Goal: Transaction & Acquisition: Register for event/course

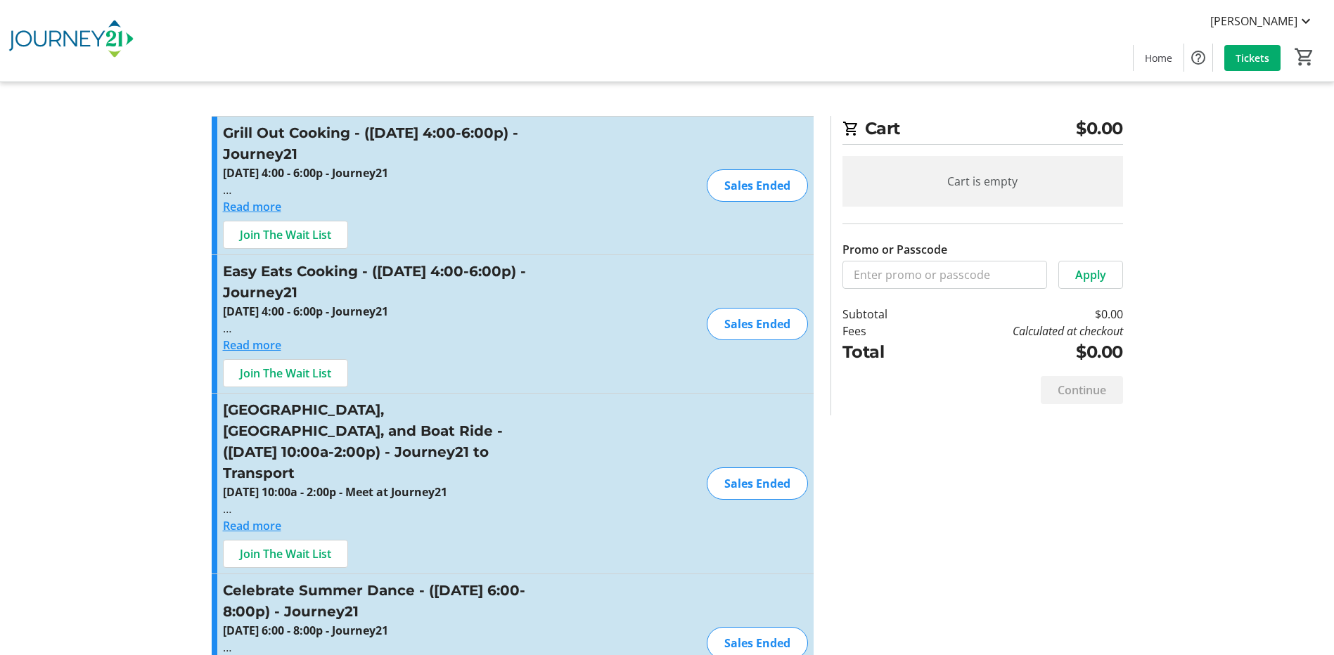
scroll to position [4283, 0]
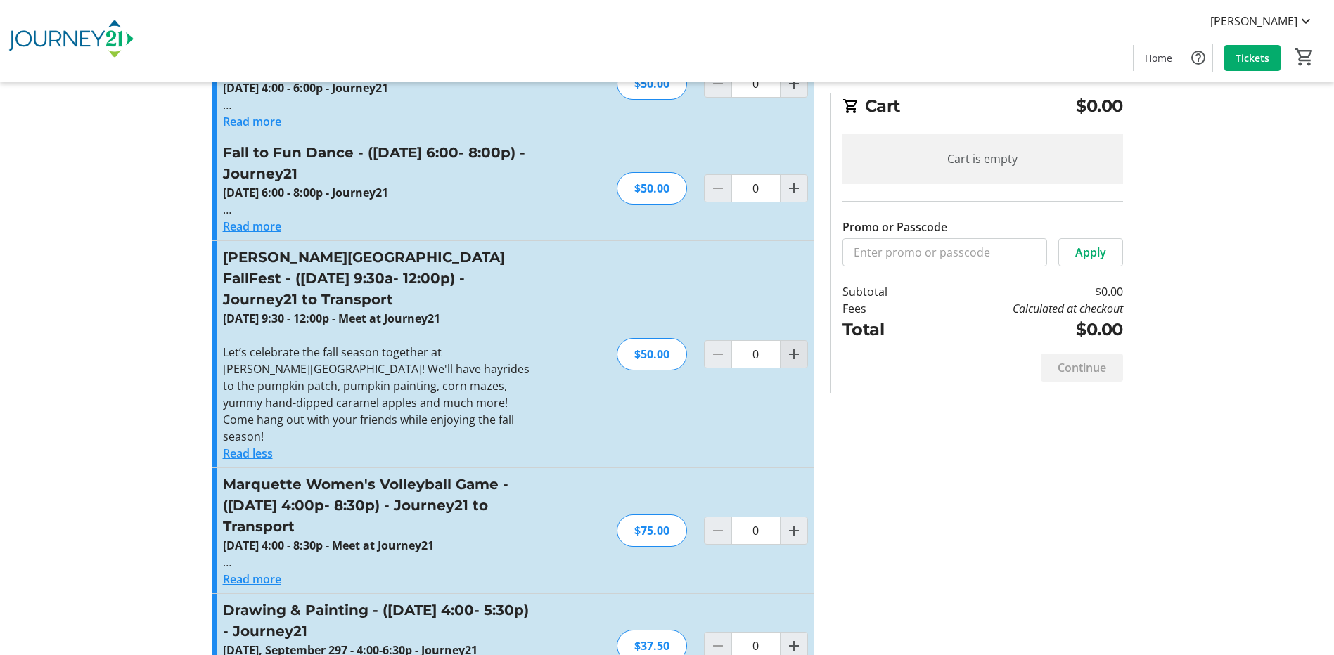
click at [792, 346] on mat-icon "Increment by one" at bounding box center [793, 354] width 17 height 17
type input "1"
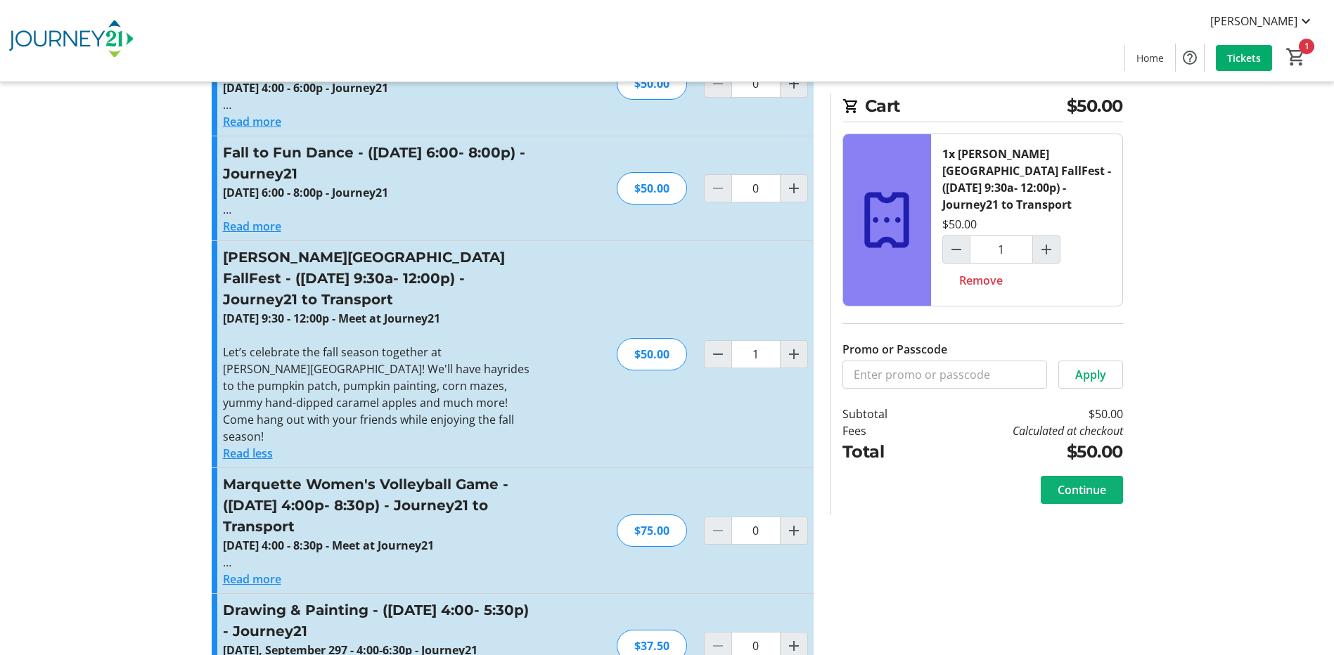
click at [1081, 490] on span "Continue" at bounding box center [1081, 490] width 49 height 17
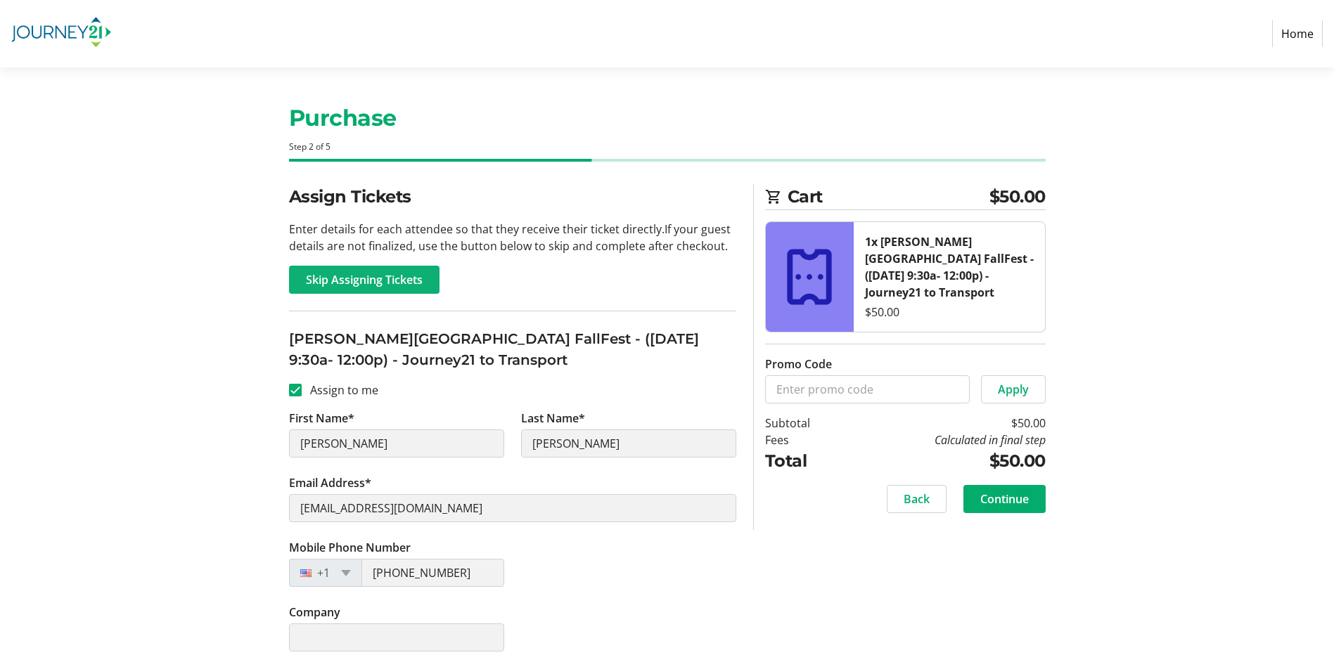
scroll to position [13, 0]
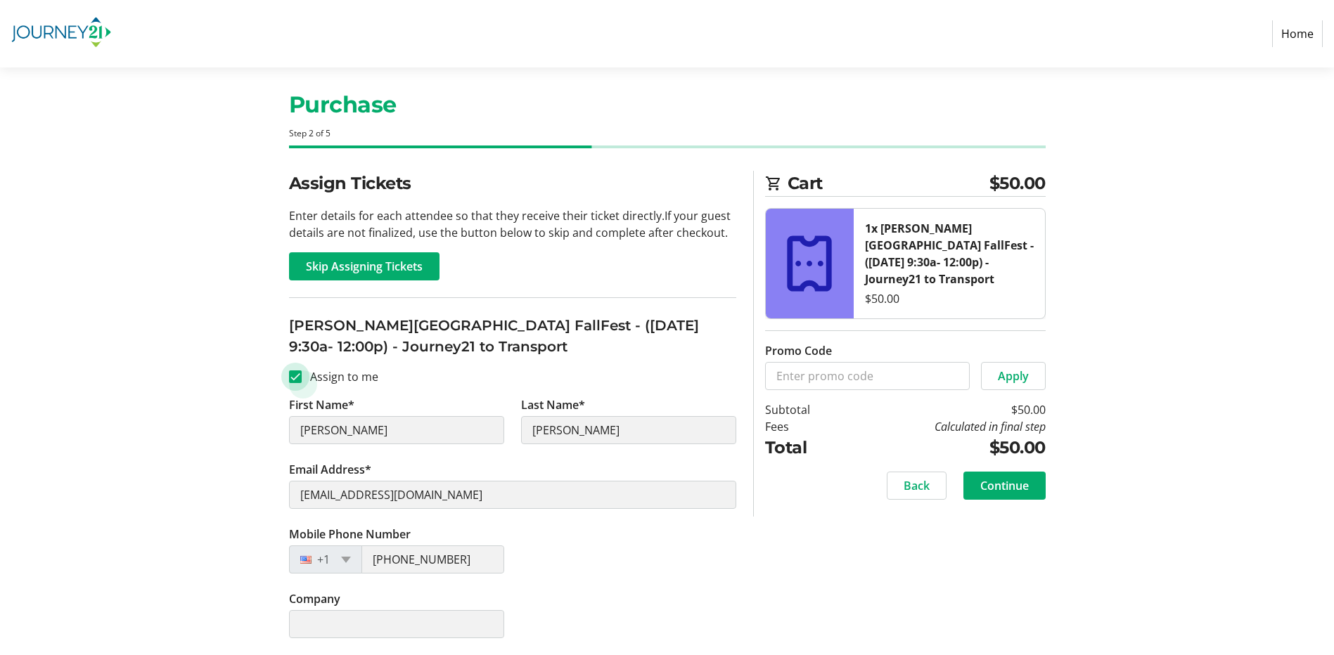
click at [295, 377] on input "Assign to me" at bounding box center [295, 377] width 13 height 13
checkbox input "false"
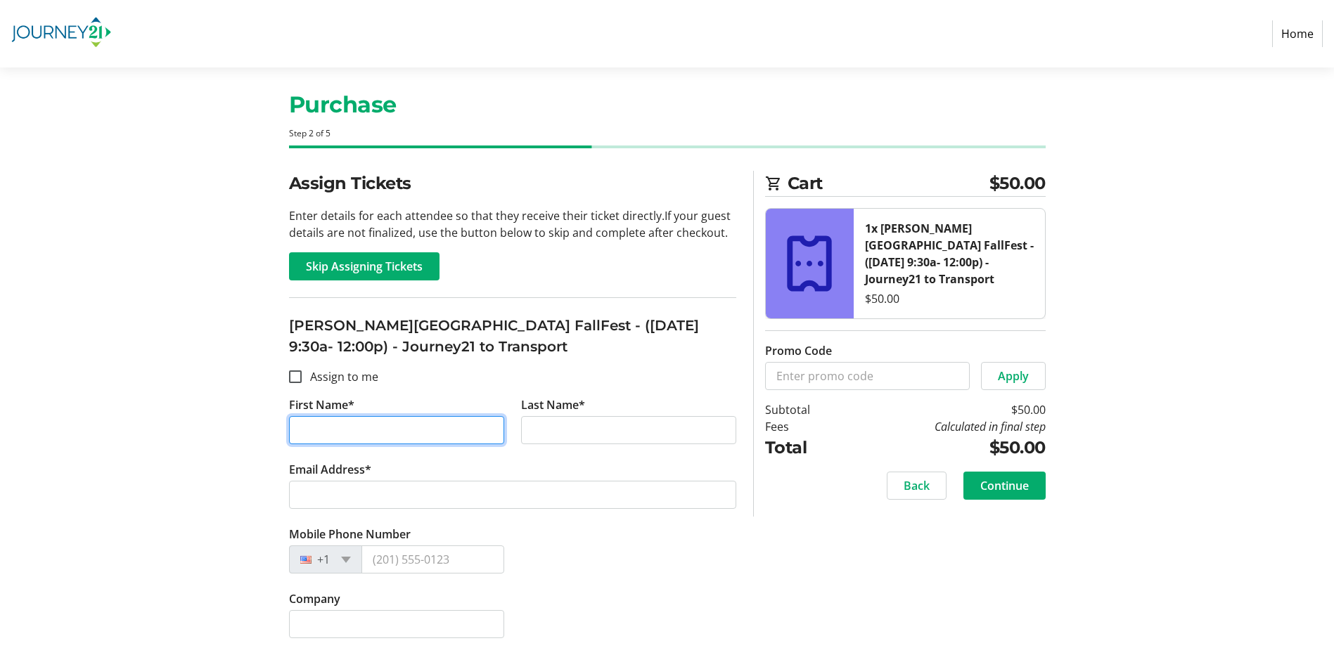
click at [406, 439] on input "First Name*" at bounding box center [396, 430] width 215 height 28
type input "Jake"
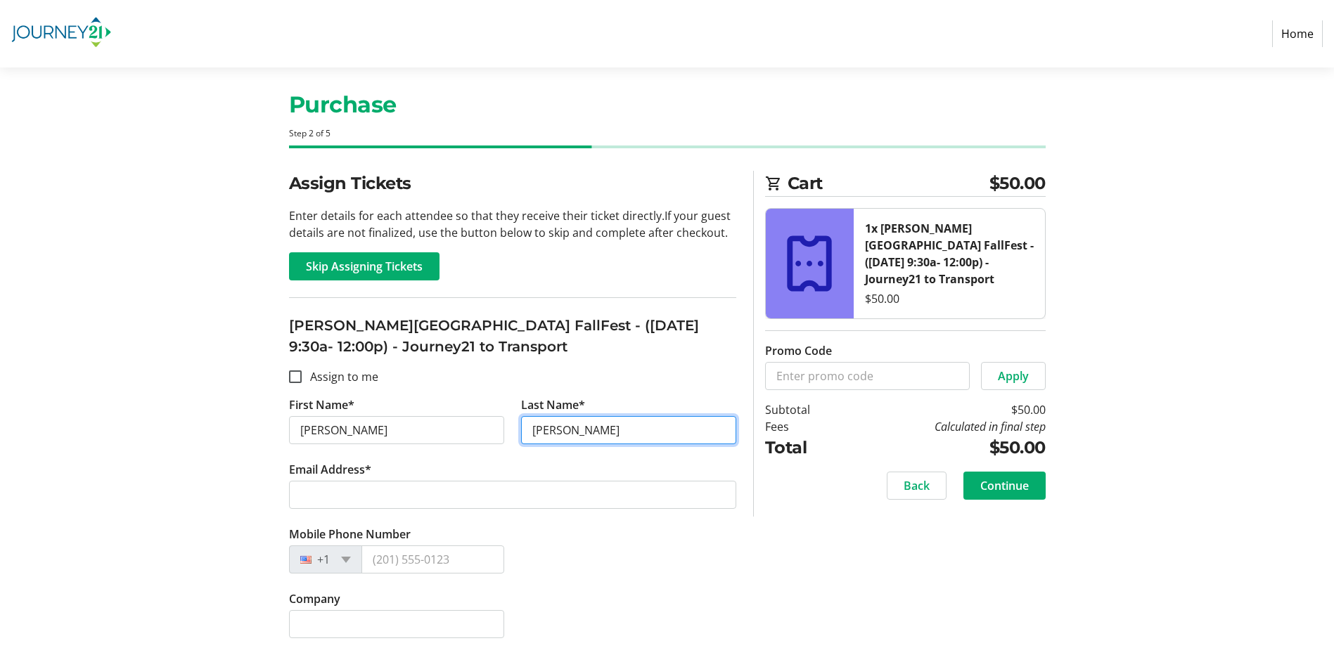
type input "Mason"
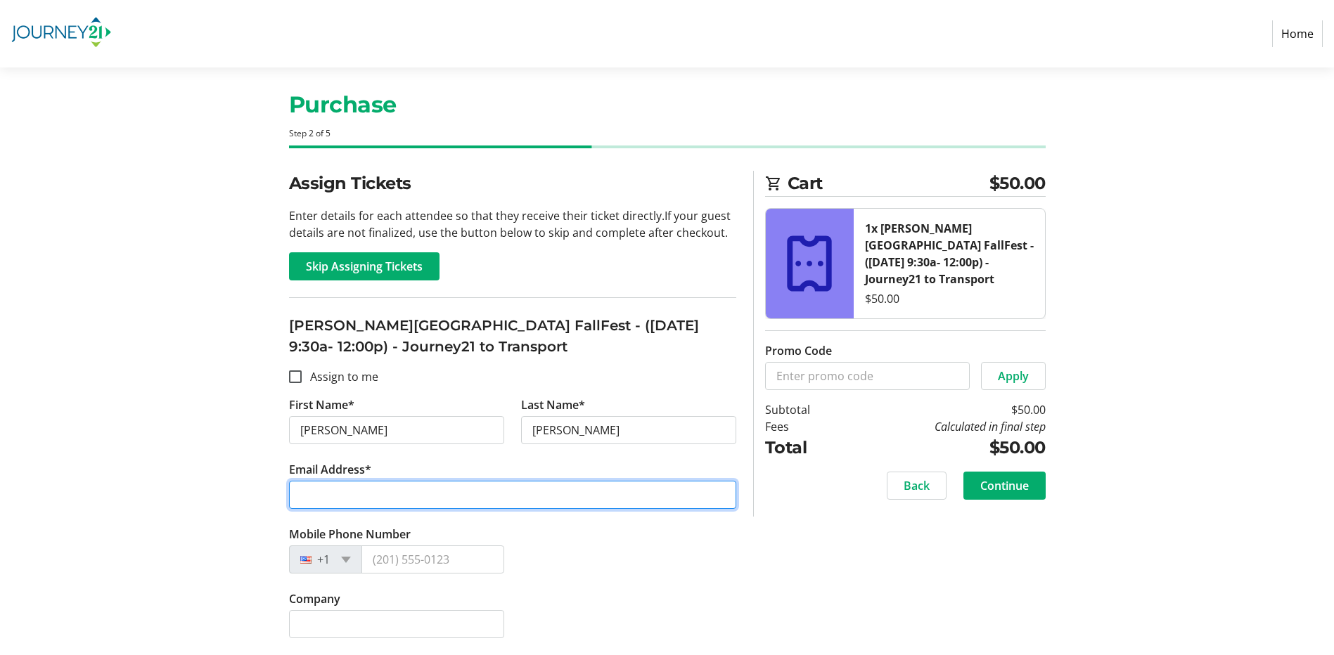
click at [354, 503] on input "Email Address*" at bounding box center [512, 495] width 447 height 28
type input "amymasonwi@gmail.com"
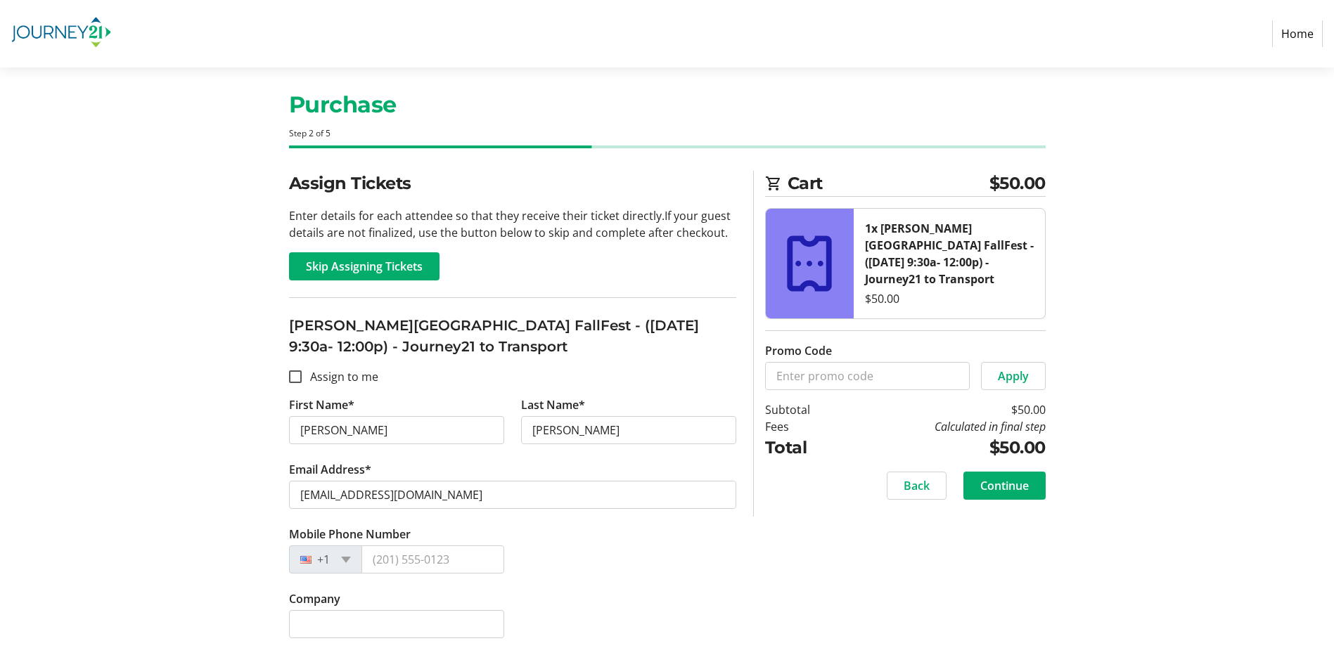
click at [196, 436] on section "Purchase Step 2 of 5 Cart $50.00 1x Eberts Greenhouse Village FallFest - (Septe…" at bounding box center [667, 354] width 1334 height 601
click at [434, 548] on input "Mobile Phone Number" at bounding box center [432, 560] width 143 height 28
type input "(262) 853-0587"
click at [728, 551] on div "Mobile Phone Number +1 (262) 853-0587" at bounding box center [513, 558] width 464 height 65
click at [1017, 494] on span at bounding box center [1004, 486] width 82 height 34
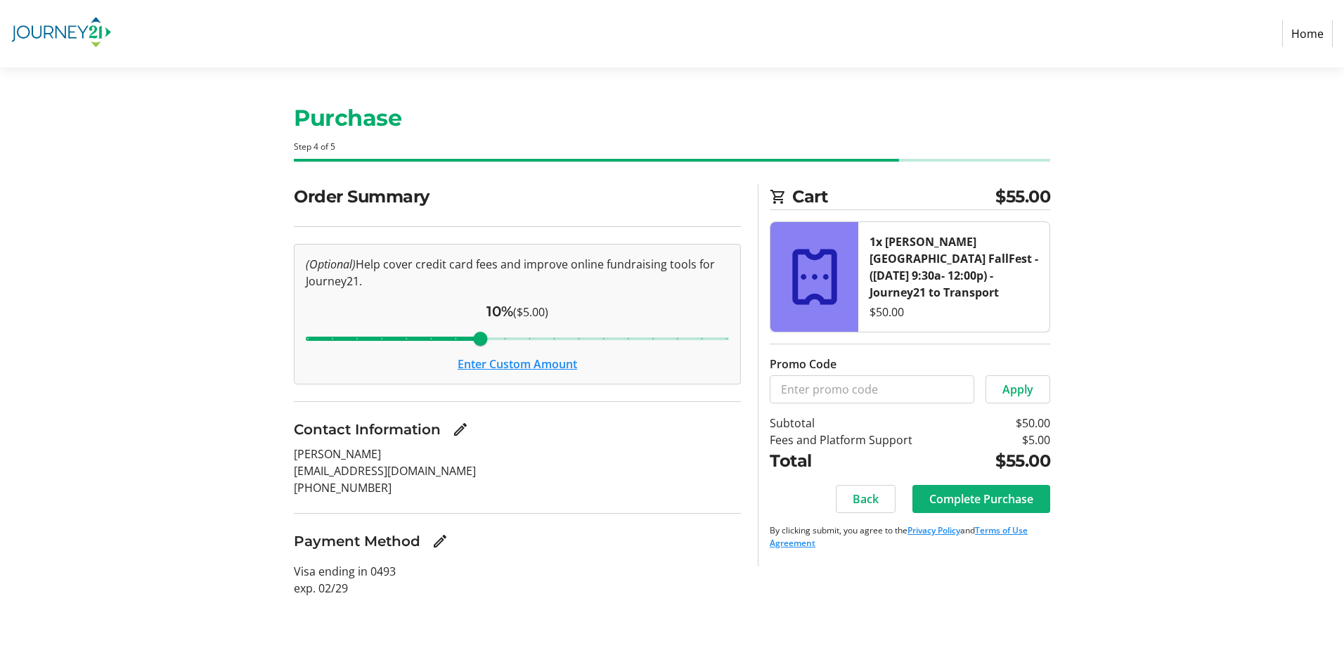
click at [1028, 502] on span "Complete Purchase" at bounding box center [981, 499] width 104 height 17
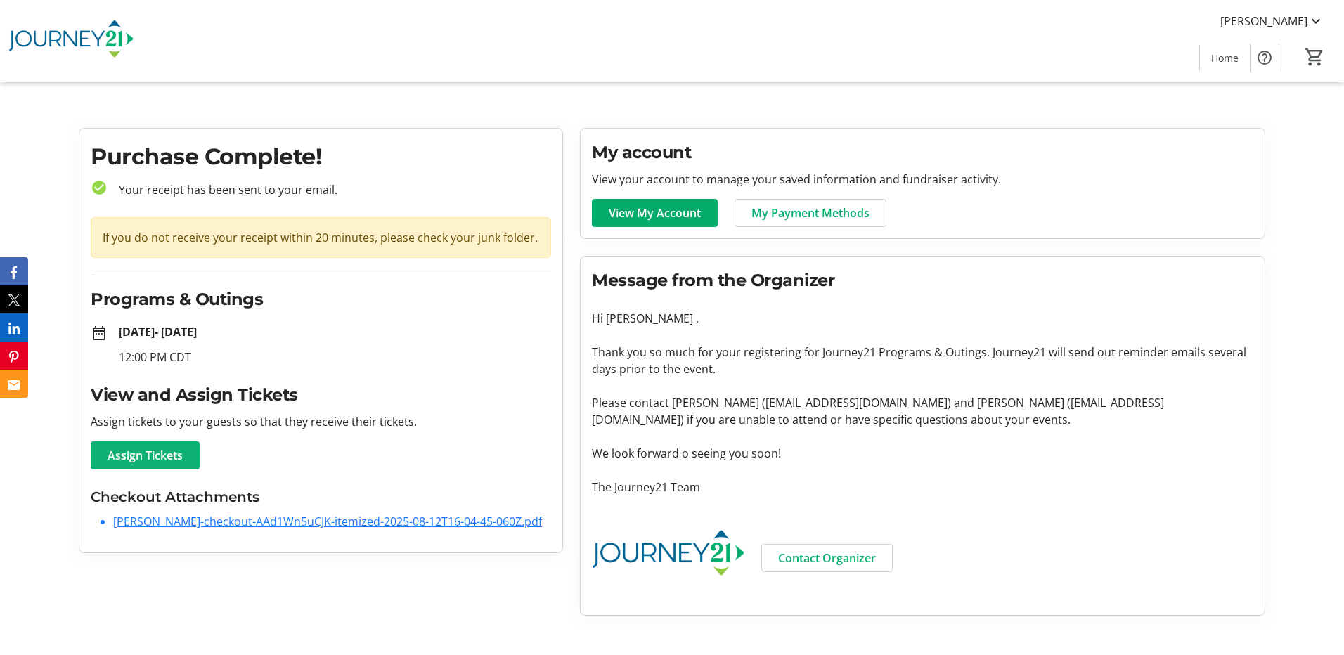
click at [157, 446] on span at bounding box center [145, 456] width 109 height 34
click at [179, 446] on span at bounding box center [145, 456] width 109 height 34
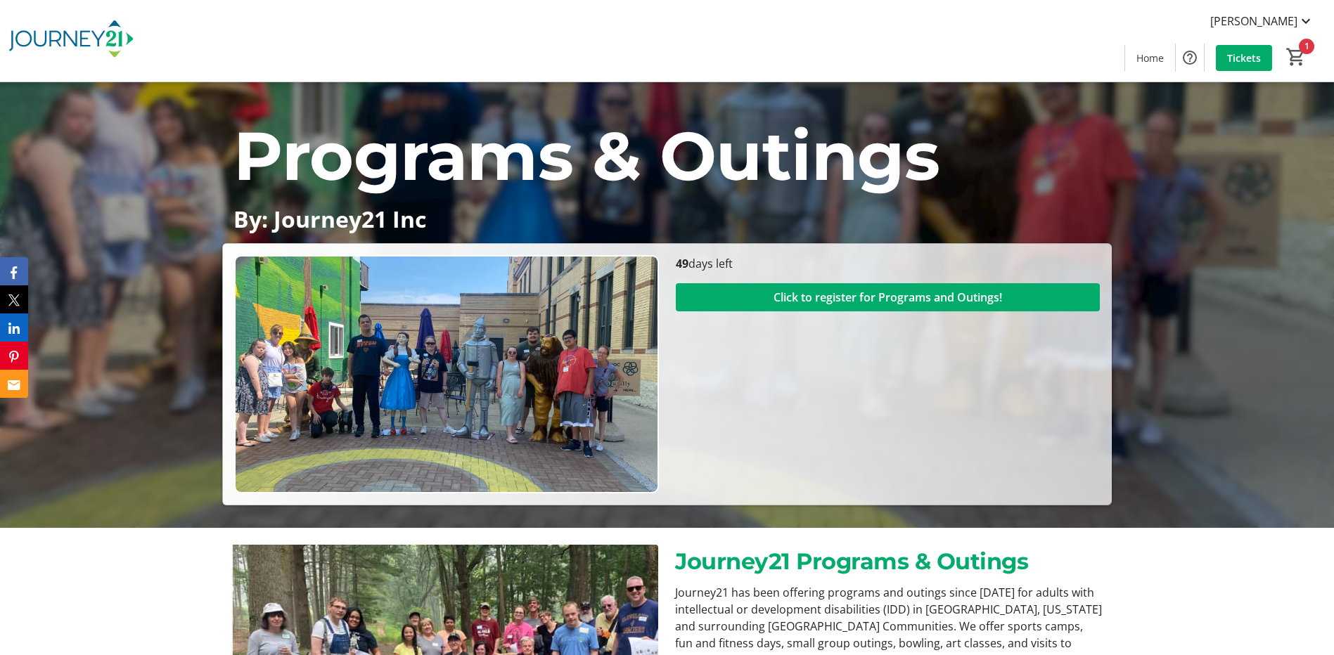
scroll to position [141, 0]
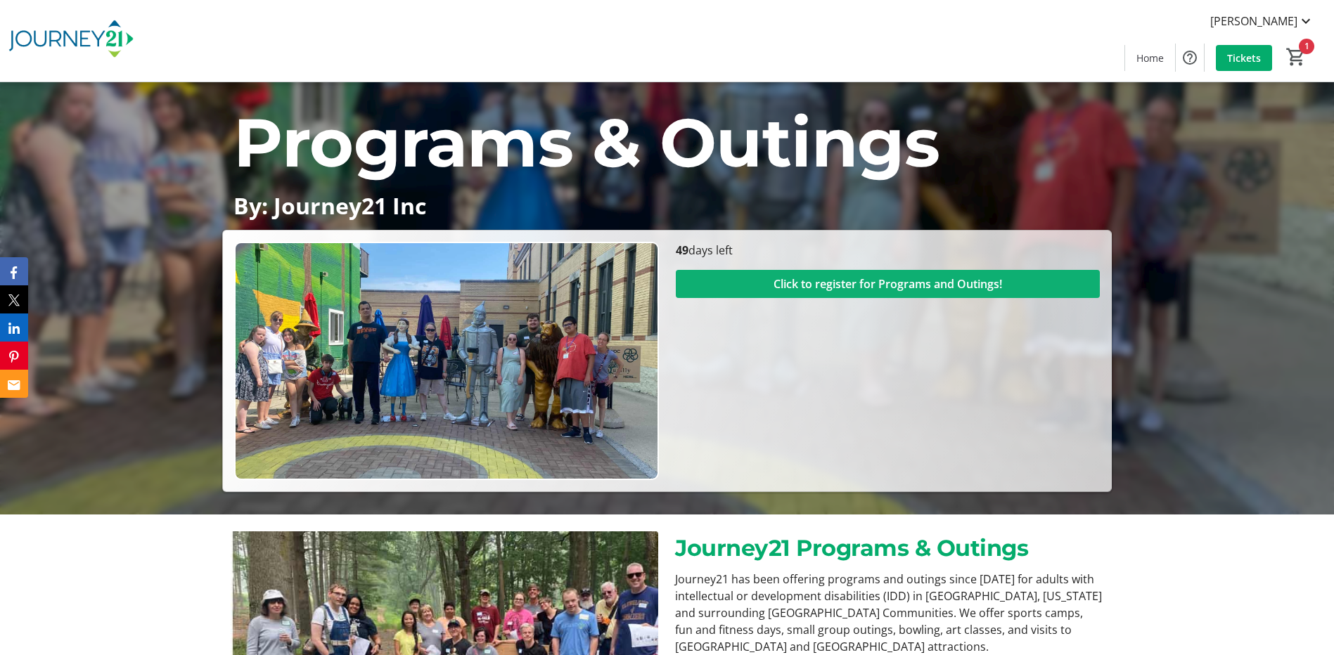
click at [833, 286] on span "Click to register for Programs and Outings!" at bounding box center [887, 284] width 229 height 17
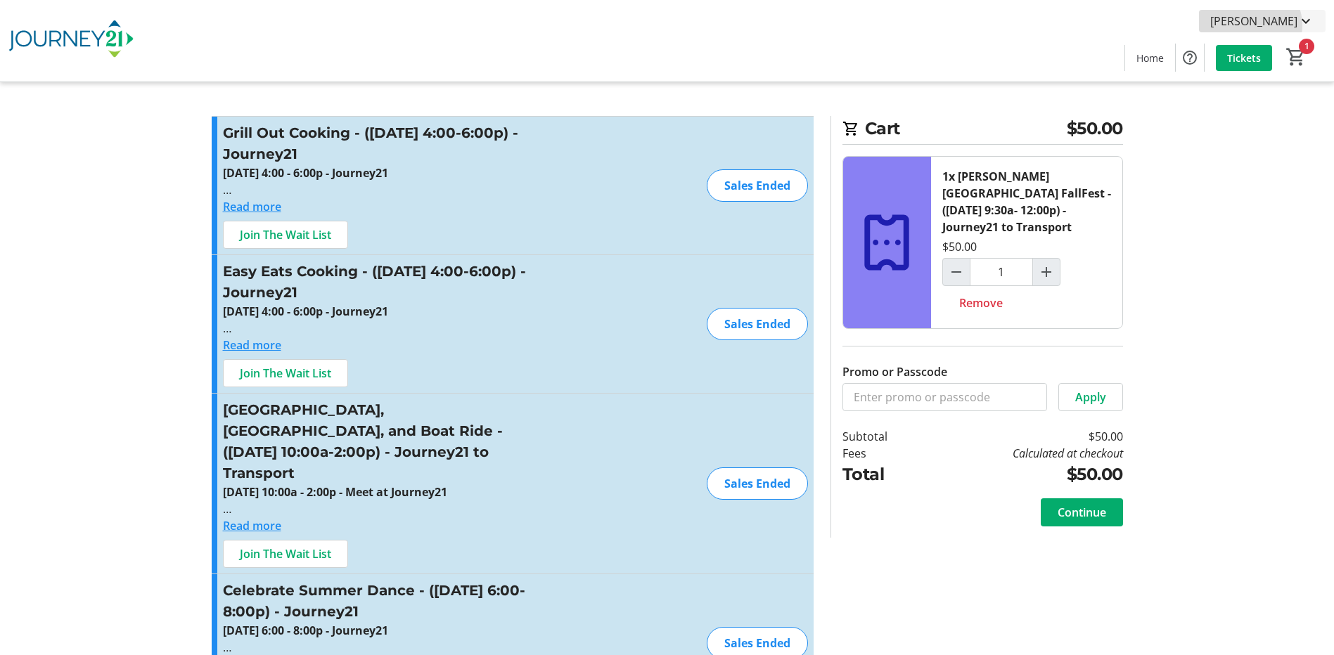
click at [1271, 25] on span "[PERSON_NAME]" at bounding box center [1253, 21] width 87 height 17
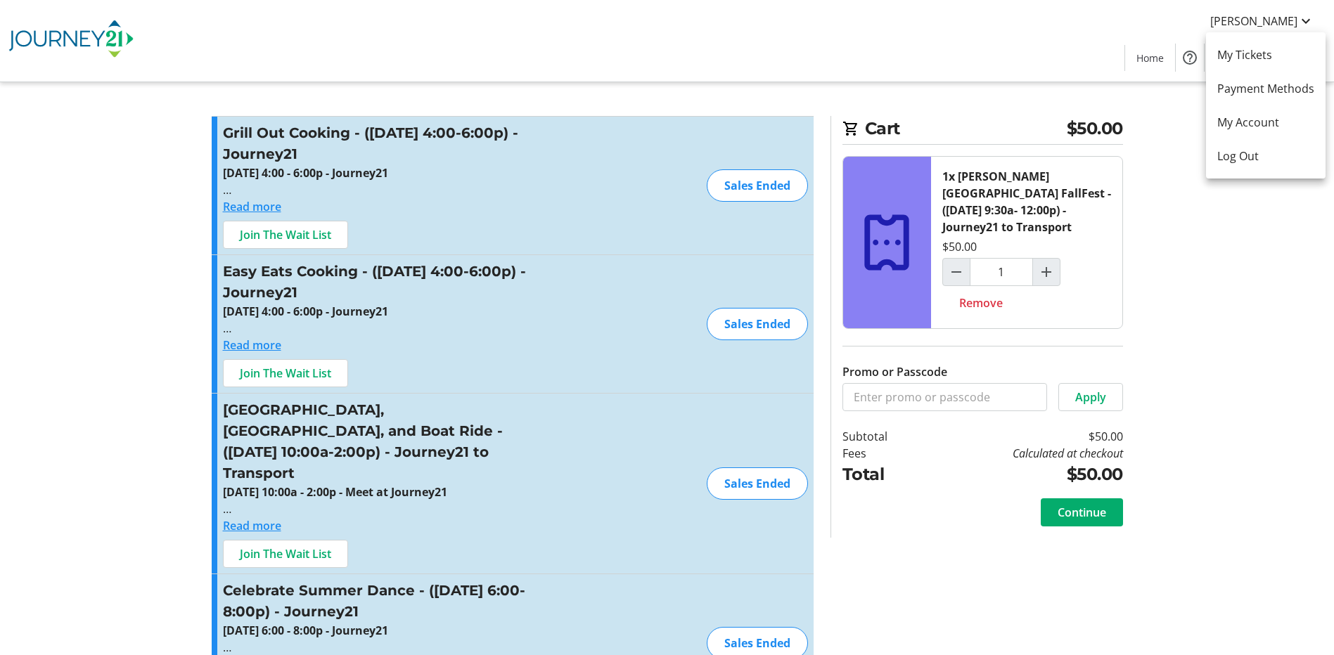
click at [1021, 32] on div at bounding box center [667, 327] width 1334 height 655
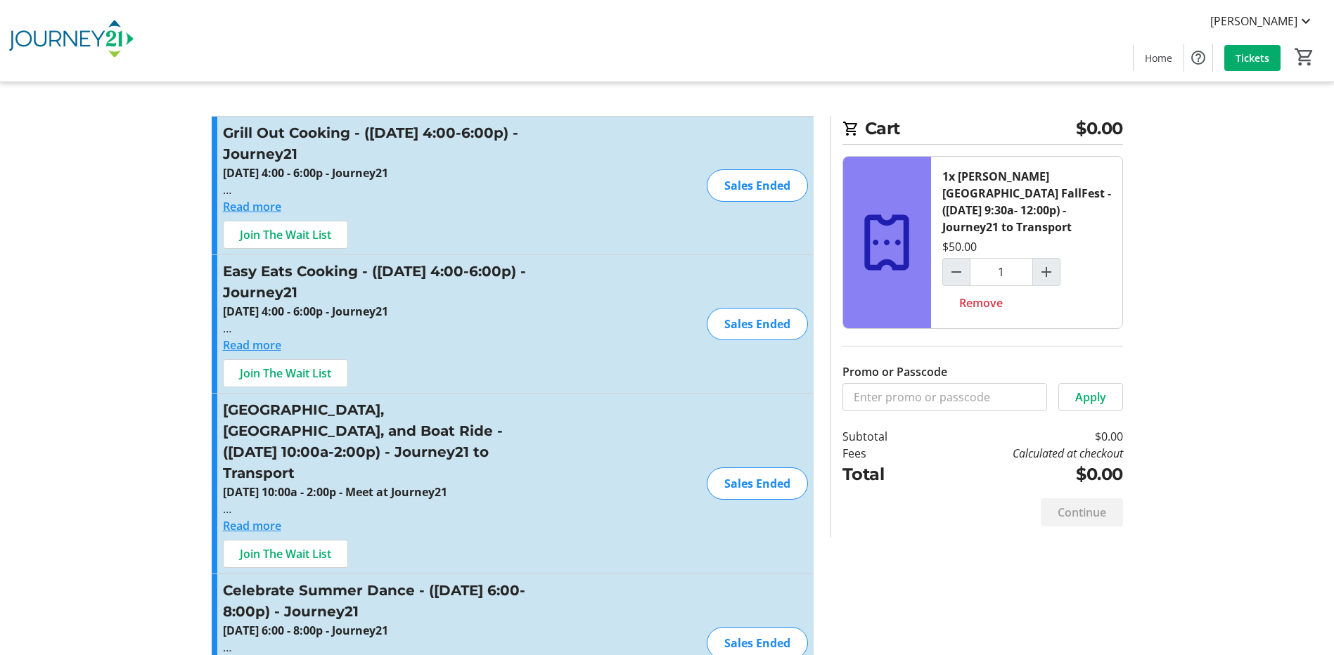
type input "0"
